Goal: Find specific page/section: Find specific page/section

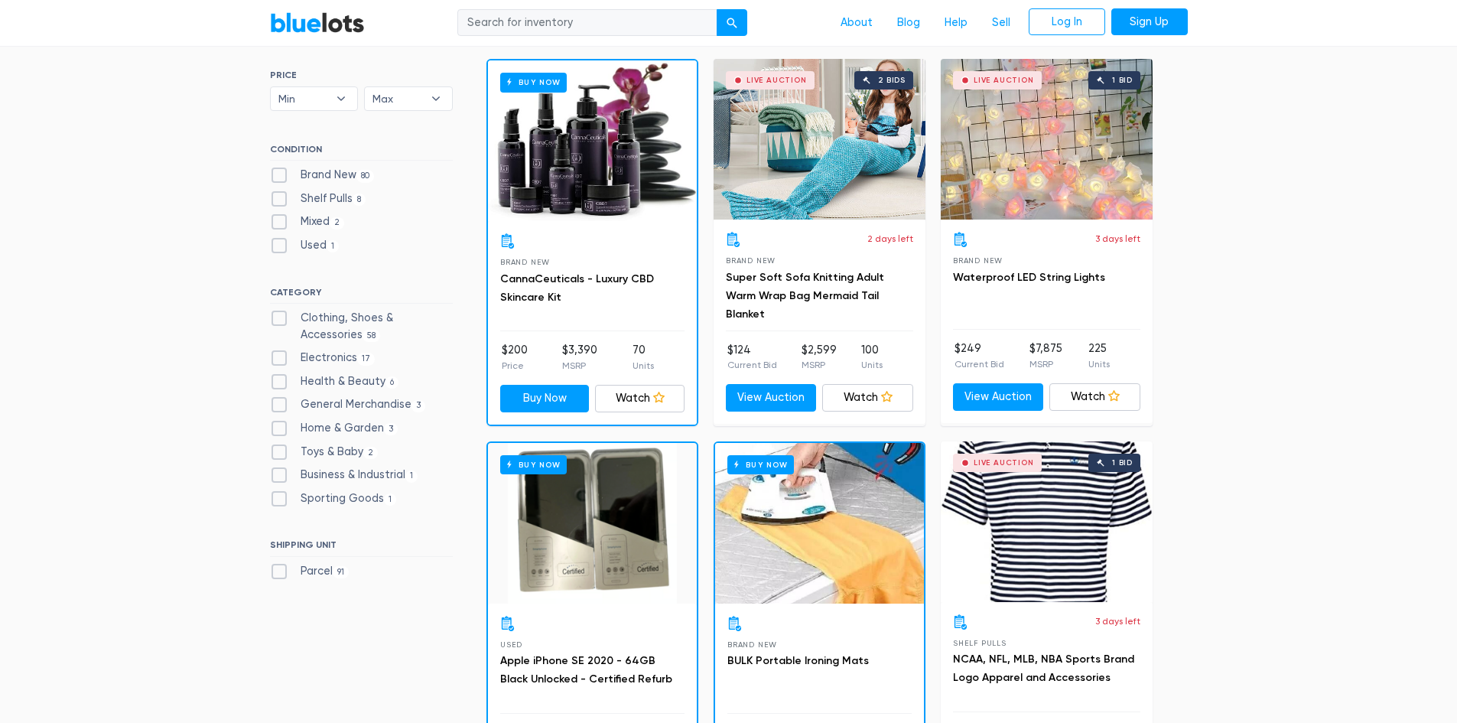
scroll to position [462, 0]
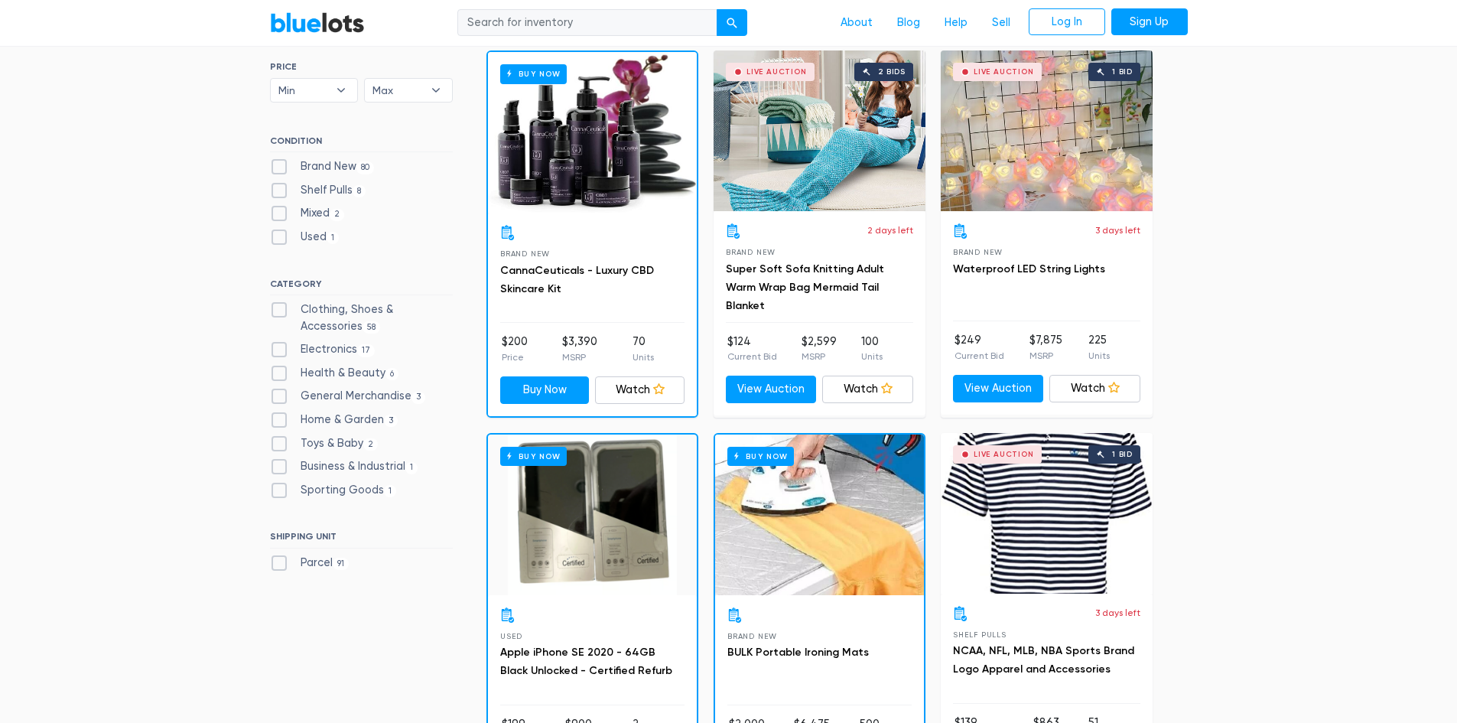
click at [274, 352] on label "Electronics 17" at bounding box center [323, 349] width 106 height 17
click at [274, 351] on input "Electronics 17" at bounding box center [275, 346] width 10 height 10
drag, startPoint x: 274, startPoint y: 352, endPoint x: 258, endPoint y: 365, distance: 21.7
click at [274, 352] on label "Electronics 17" at bounding box center [323, 349] width 106 height 17
click at [274, 351] on input "Electronics 17" at bounding box center [275, 346] width 10 height 10
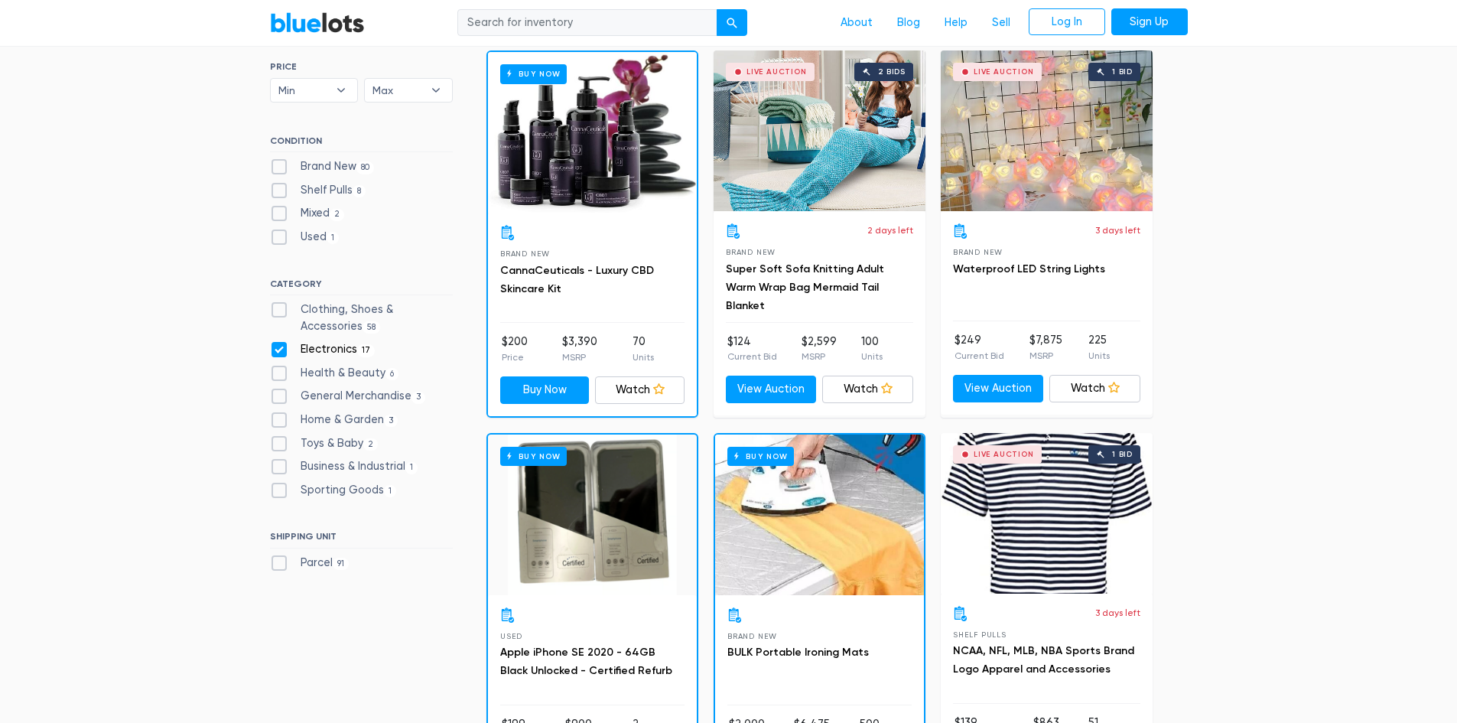
checkbox input "false"
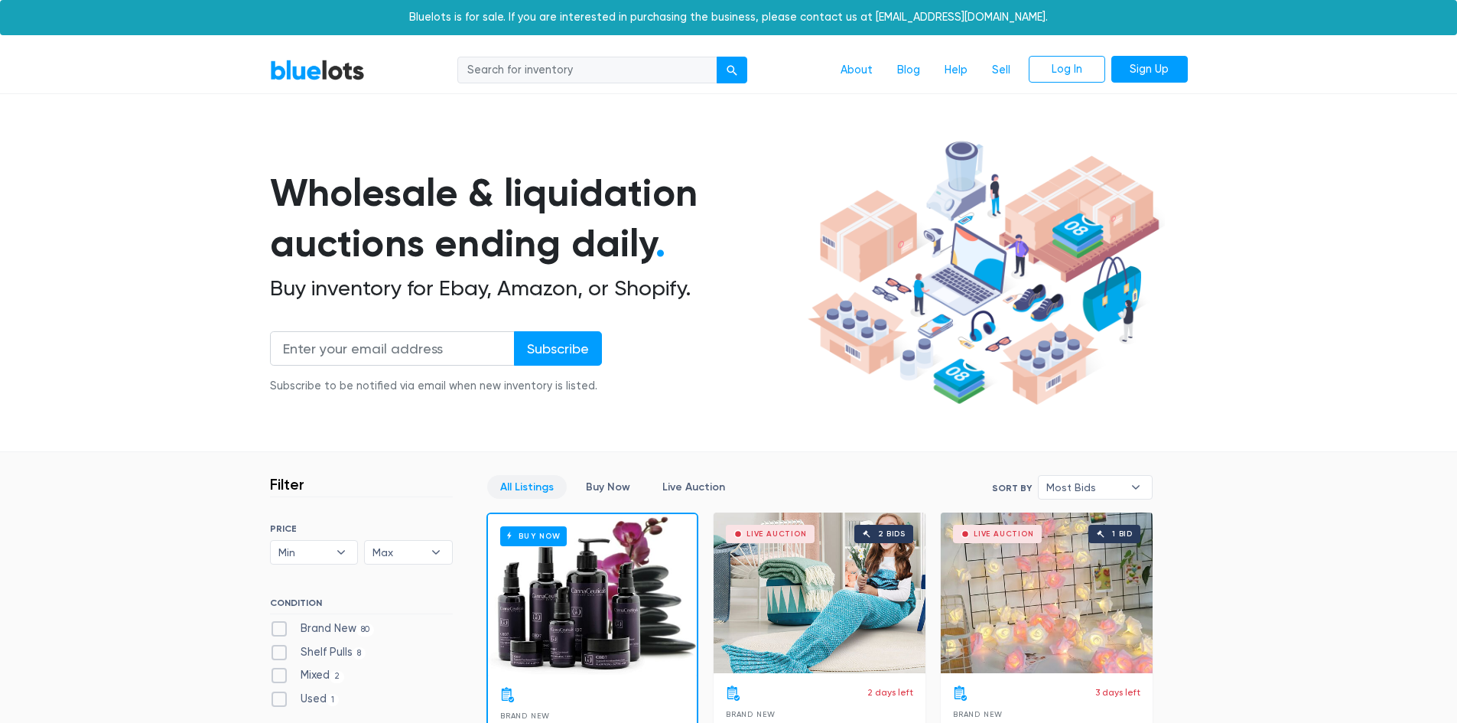
scroll to position [411, 0]
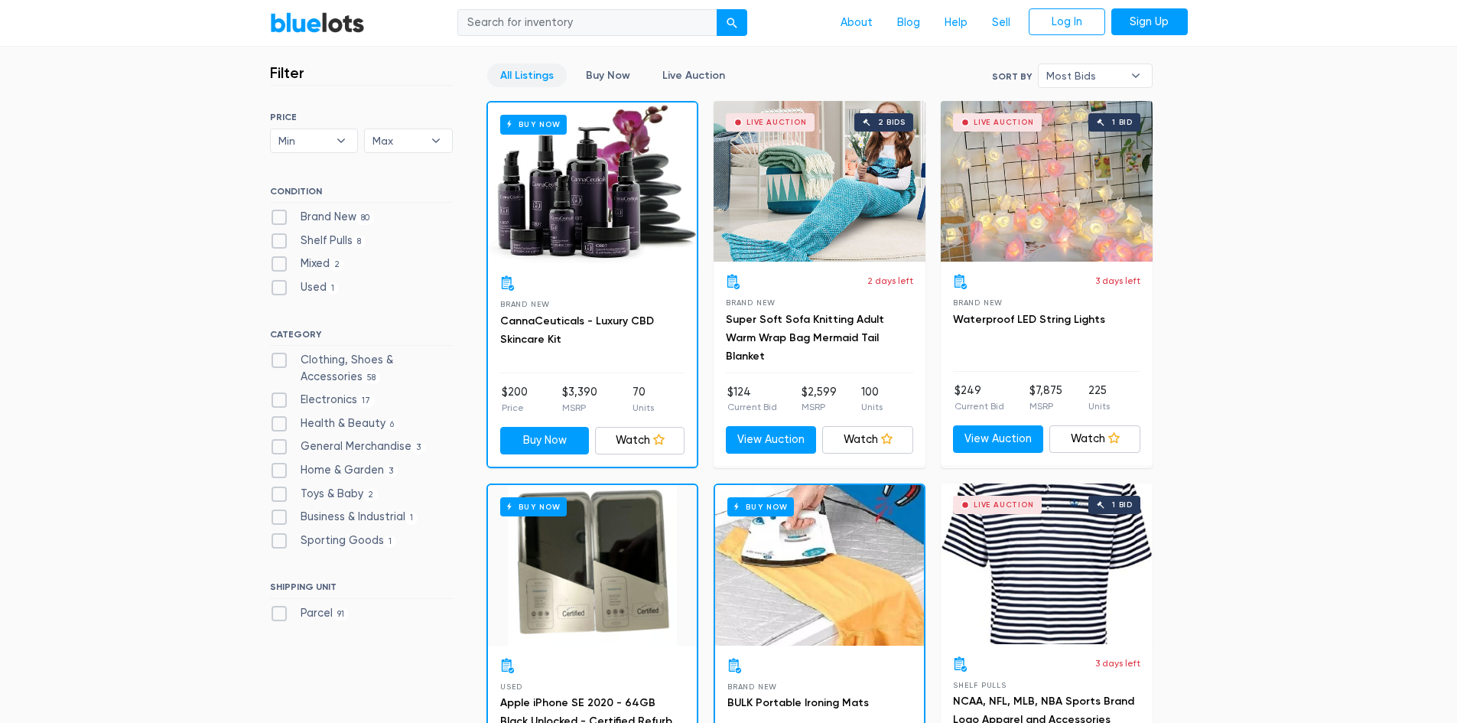
click at [274, 398] on label "Electronics 17" at bounding box center [323, 399] width 106 height 17
click at [274, 398] on input "Electronics 17" at bounding box center [275, 396] width 10 height 10
checkbox input "true"
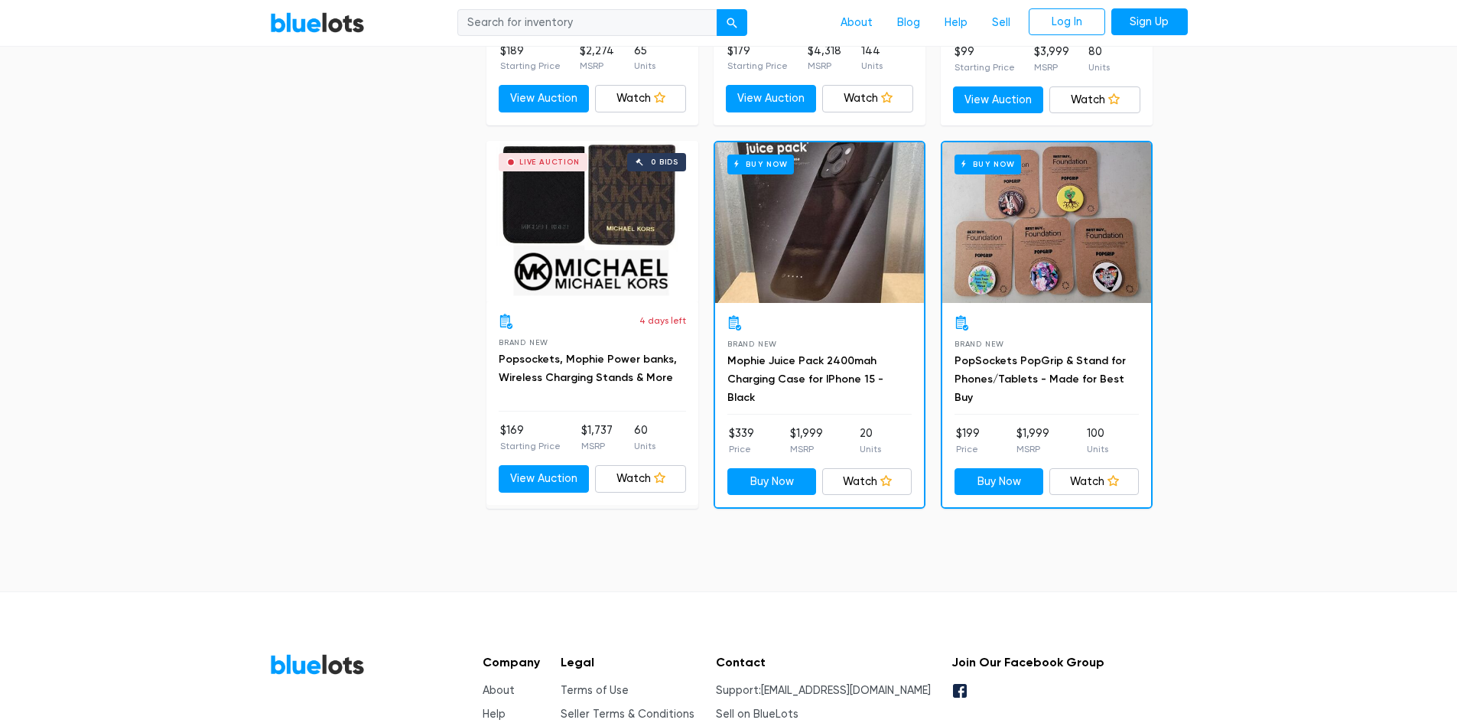
scroll to position [2765, 0]
